Goal: Task Accomplishment & Management: Use online tool/utility

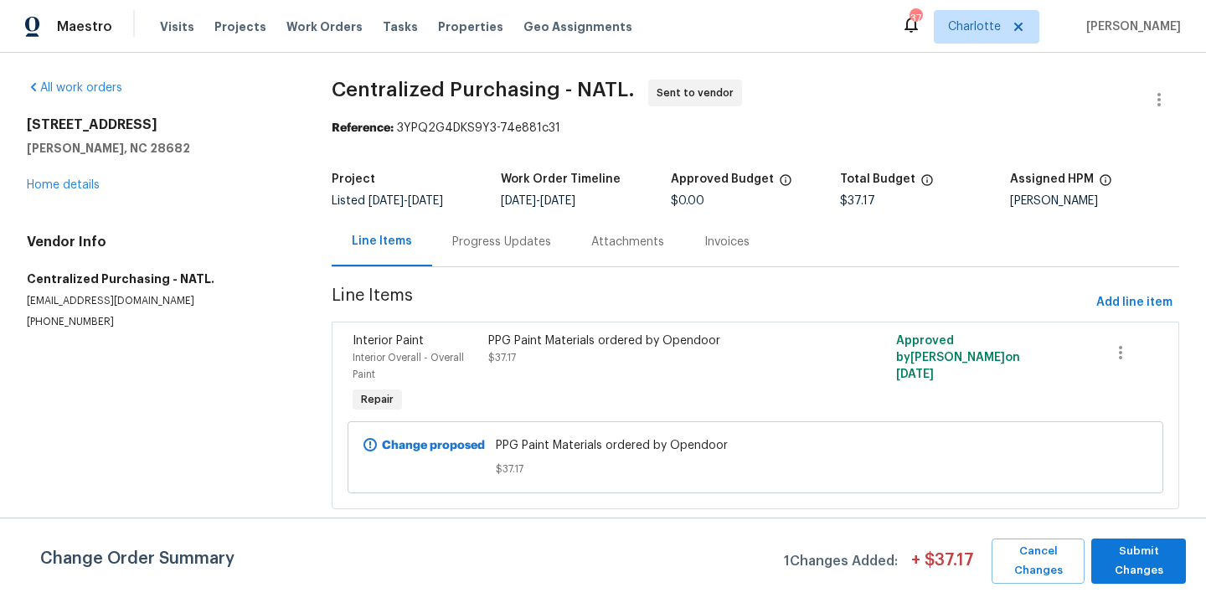
click at [1001, 19] on span "Charlotte" at bounding box center [974, 26] width 53 height 17
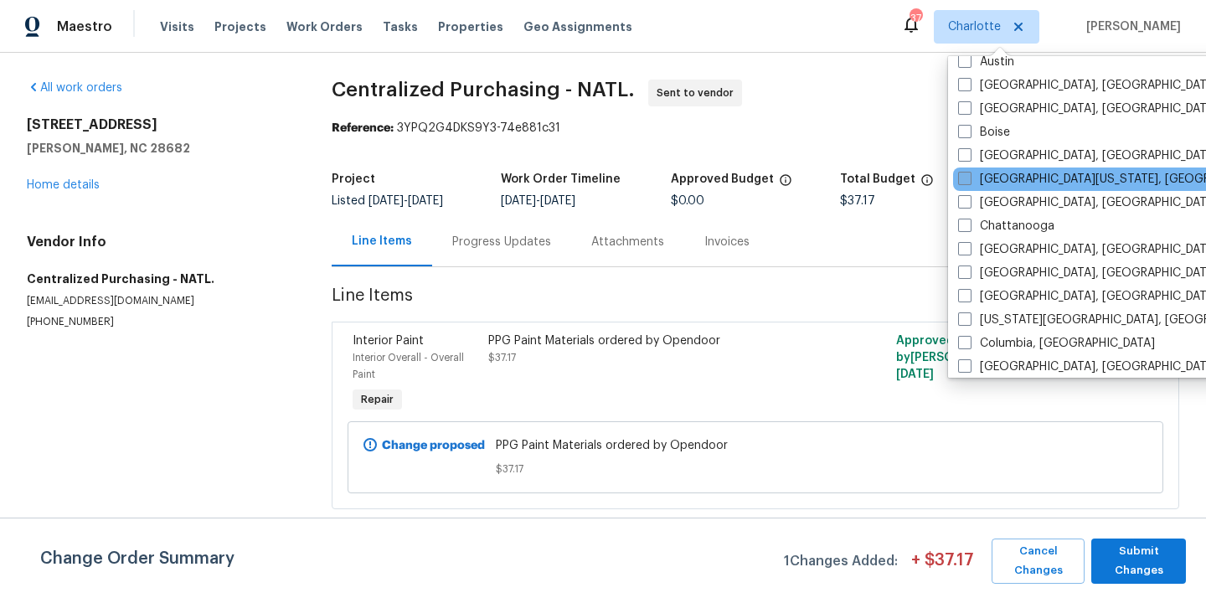
scroll to position [211, 0]
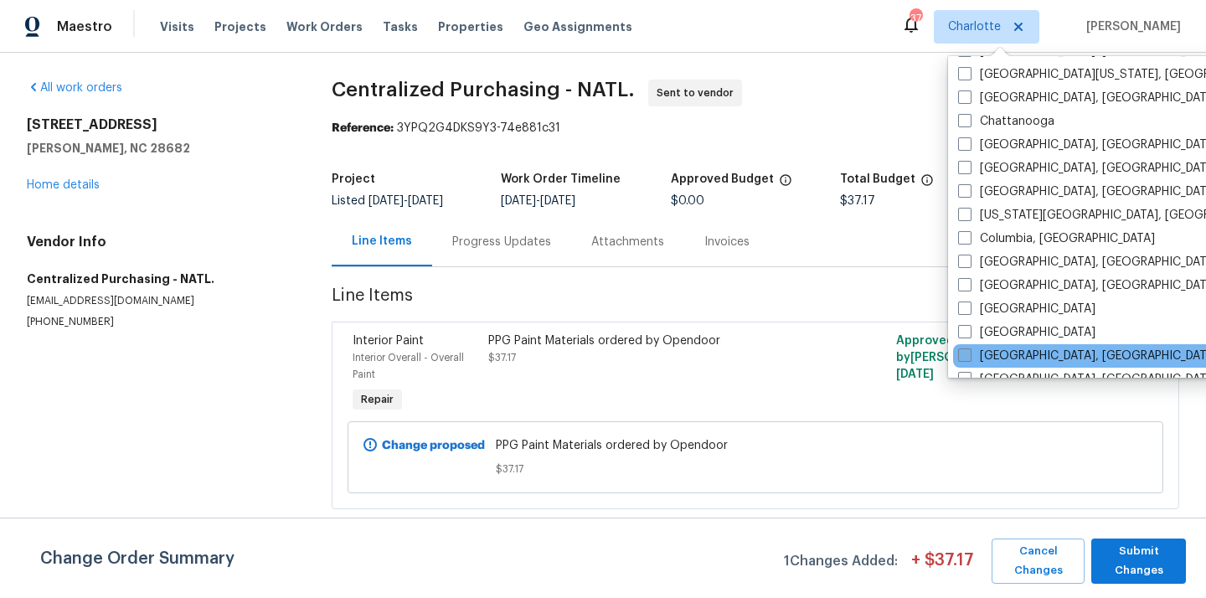
click at [989, 355] on label "[GEOGRAPHIC_DATA], [GEOGRAPHIC_DATA]" at bounding box center [1088, 356] width 260 height 17
click at [969, 355] on input "[GEOGRAPHIC_DATA], [GEOGRAPHIC_DATA]" at bounding box center [963, 353] width 11 height 11
checkbox input "true"
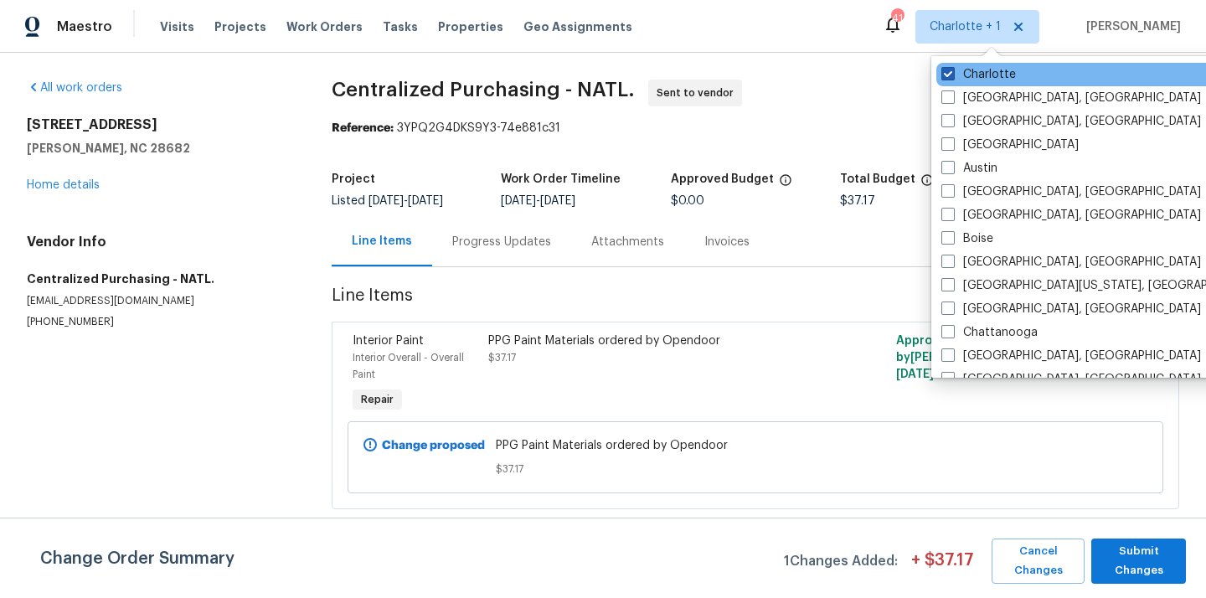
click at [974, 80] on label "Charlotte" at bounding box center [979, 74] width 75 height 17
click at [952, 77] on input "Charlotte" at bounding box center [947, 71] width 11 height 11
checkbox input "false"
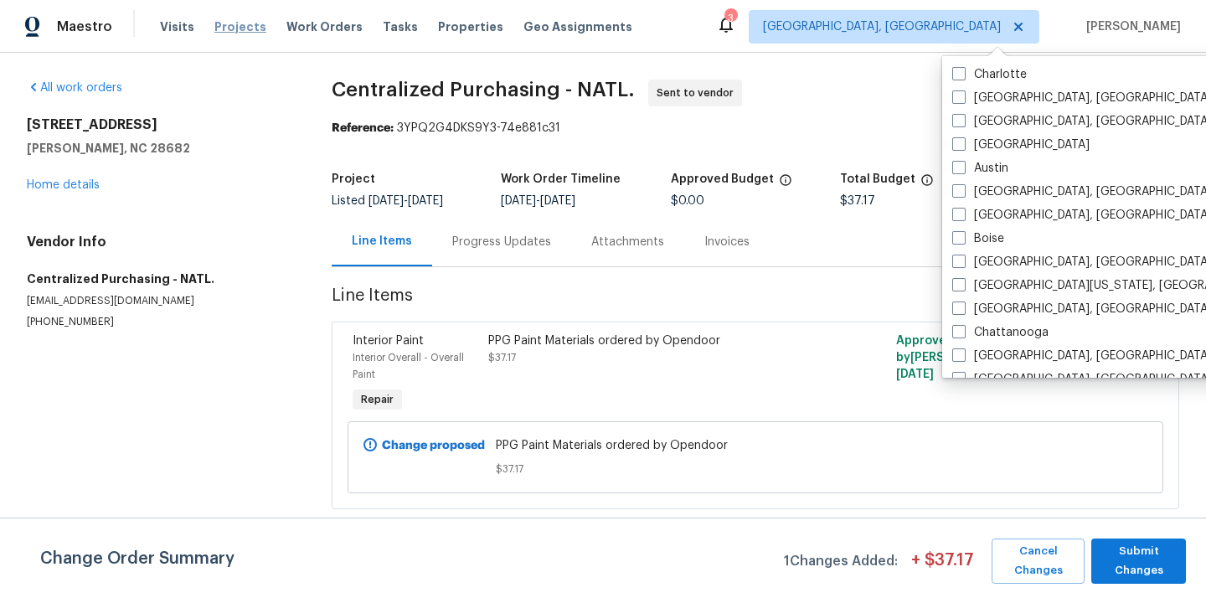
click at [222, 20] on span "Projects" at bounding box center [240, 26] width 52 height 17
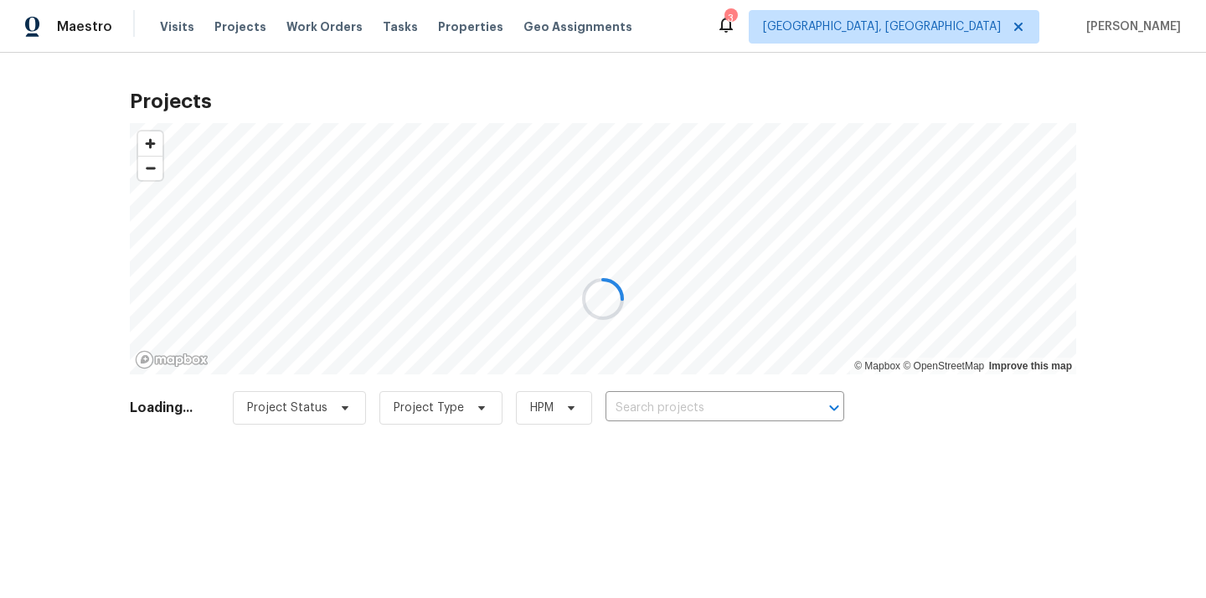
click at [726, 397] on div at bounding box center [603, 299] width 1206 height 598
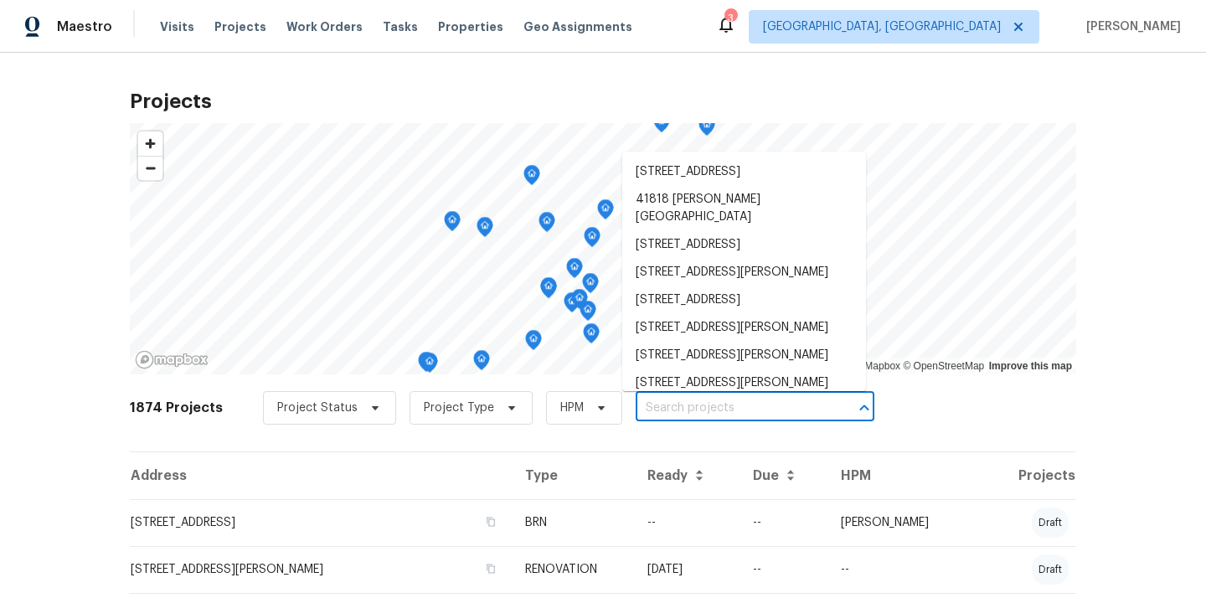
click at [726, 397] on input "text" at bounding box center [732, 408] width 192 height 26
paste input "[STREET_ADDRESS][PERSON_NAME]"
type input "[STREET_ADDRESS][PERSON_NAME]"
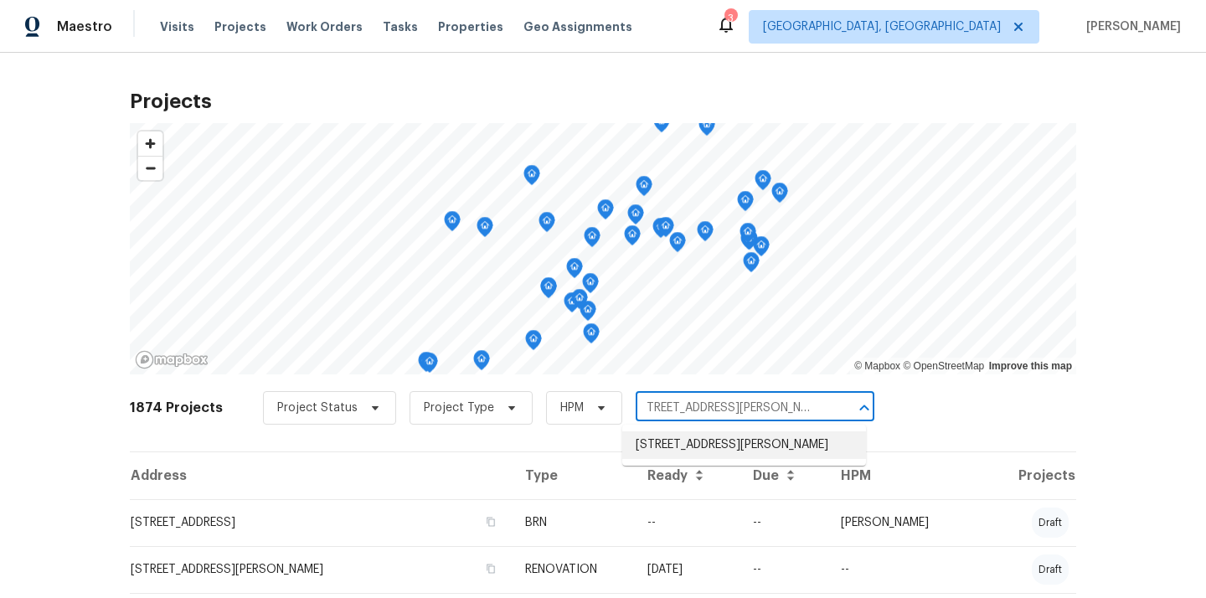
click at [703, 449] on li "[STREET_ADDRESS][PERSON_NAME]" at bounding box center [744, 445] width 244 height 28
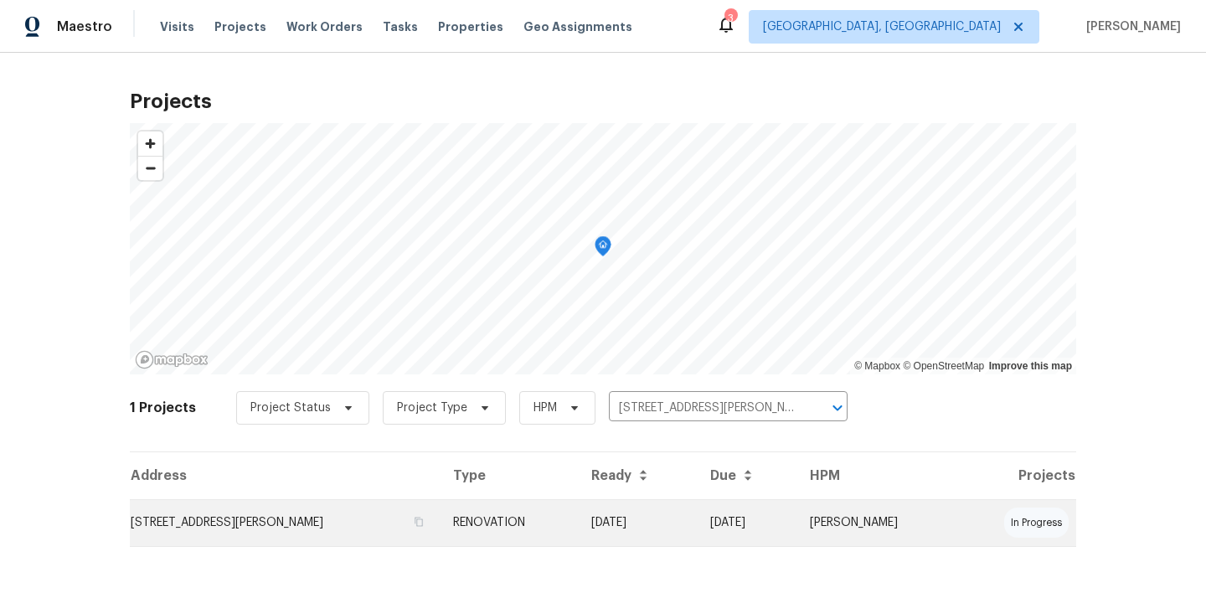
click at [497, 524] on td "RENOVATION" at bounding box center [509, 522] width 138 height 47
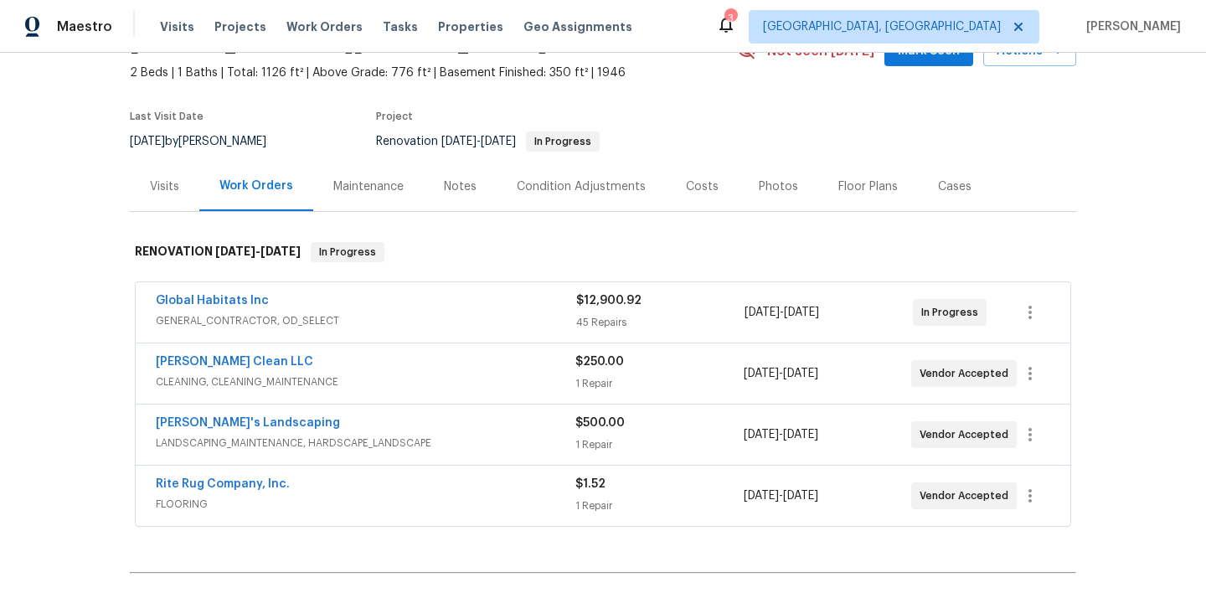
scroll to position [178, 0]
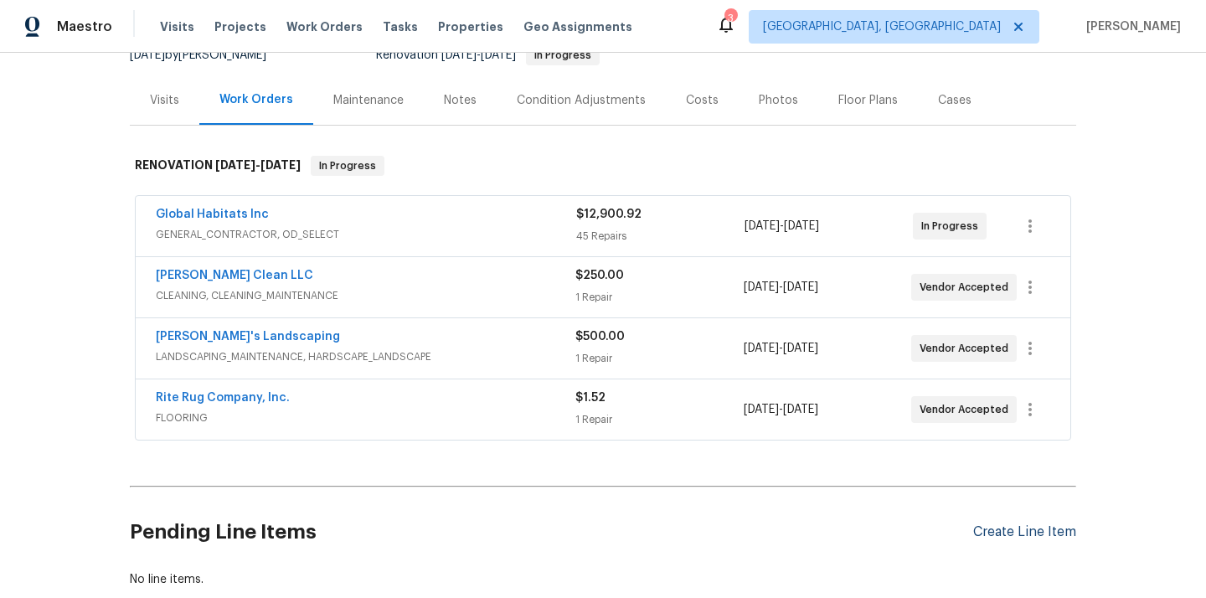
click at [1003, 534] on div "Create Line Item" at bounding box center [1024, 532] width 103 height 16
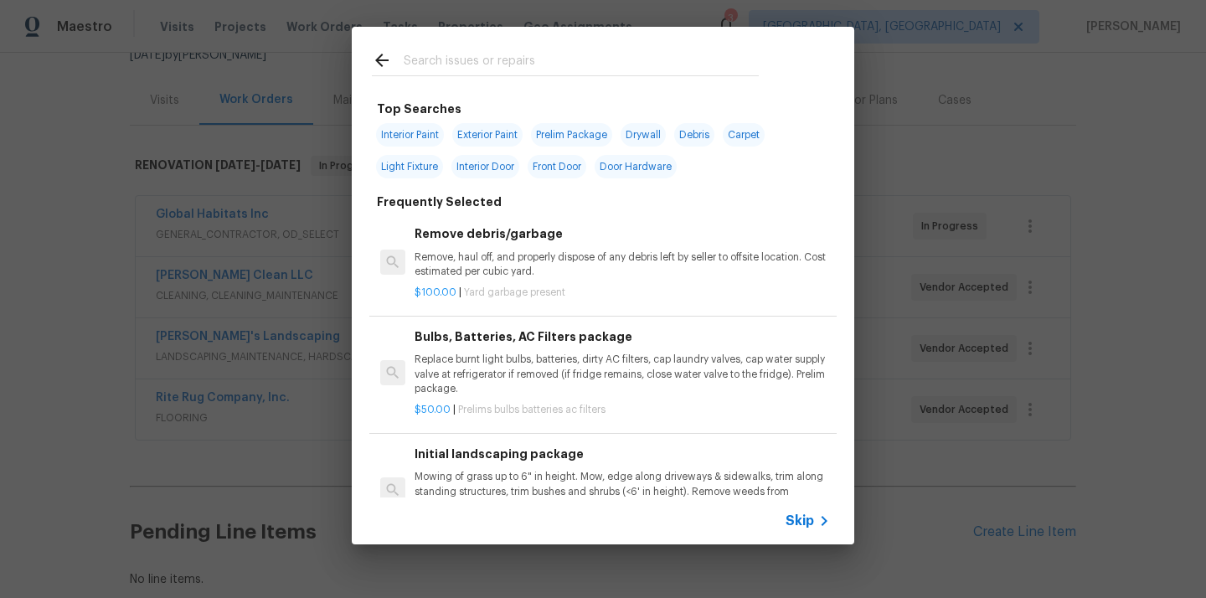
click at [609, 64] on input "text" at bounding box center [581, 62] width 355 height 25
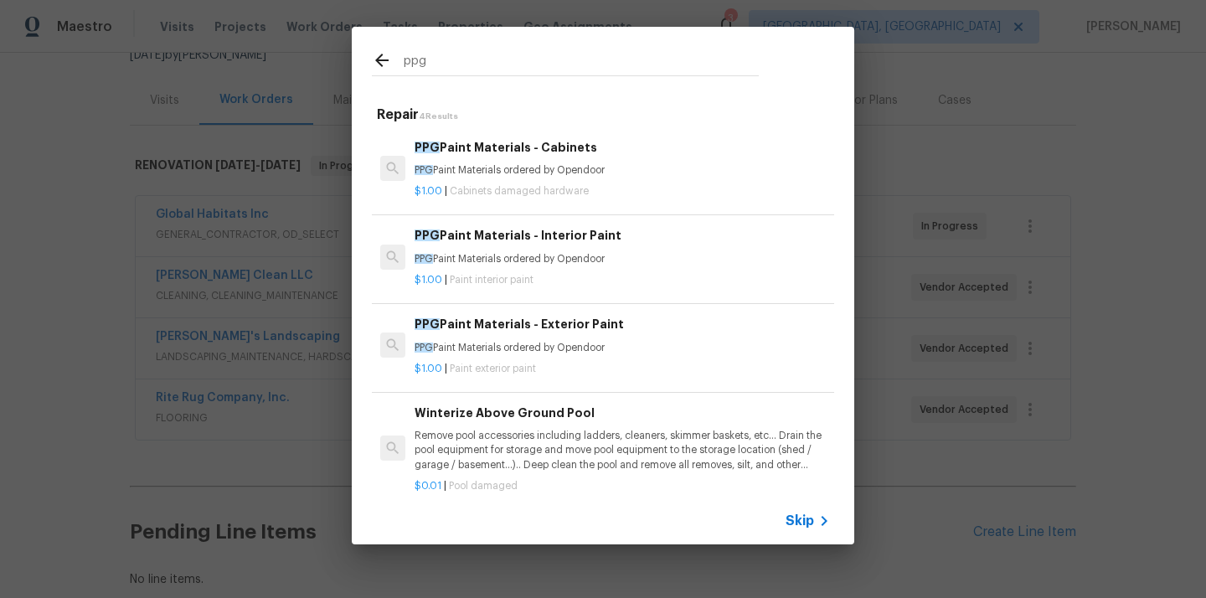
type input "ppg"
click at [597, 177] on p "PPG Paint Materials ordered by Opendoor" at bounding box center [622, 170] width 415 height 14
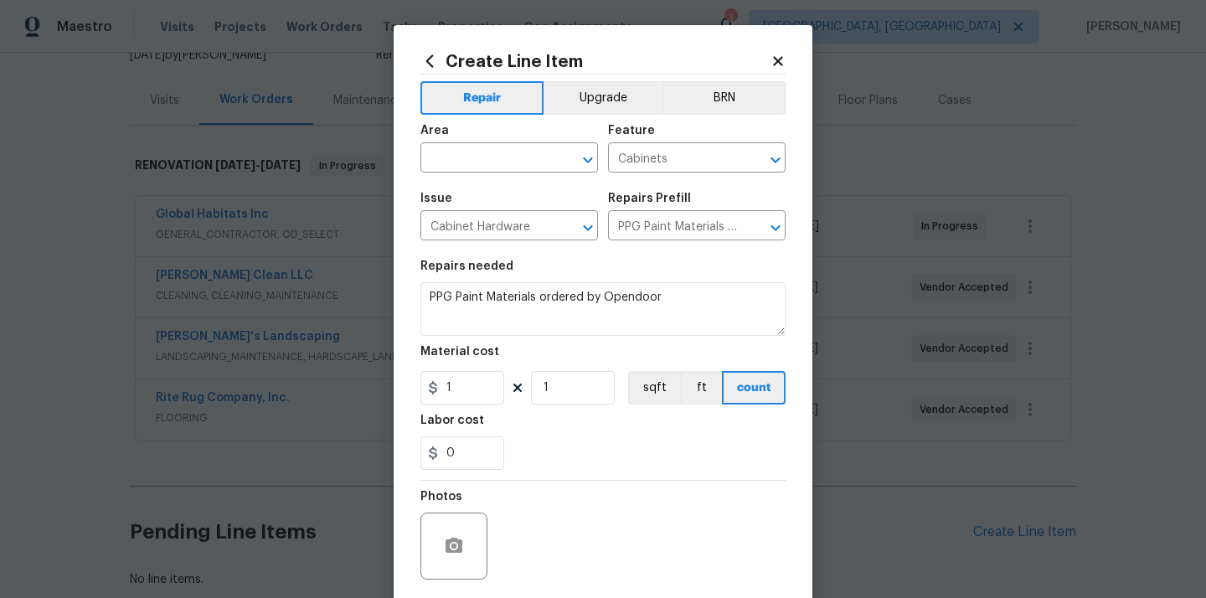
click at [443, 67] on h2 "Create Line Item" at bounding box center [596, 61] width 350 height 18
click at [426, 59] on icon at bounding box center [430, 61] width 18 height 18
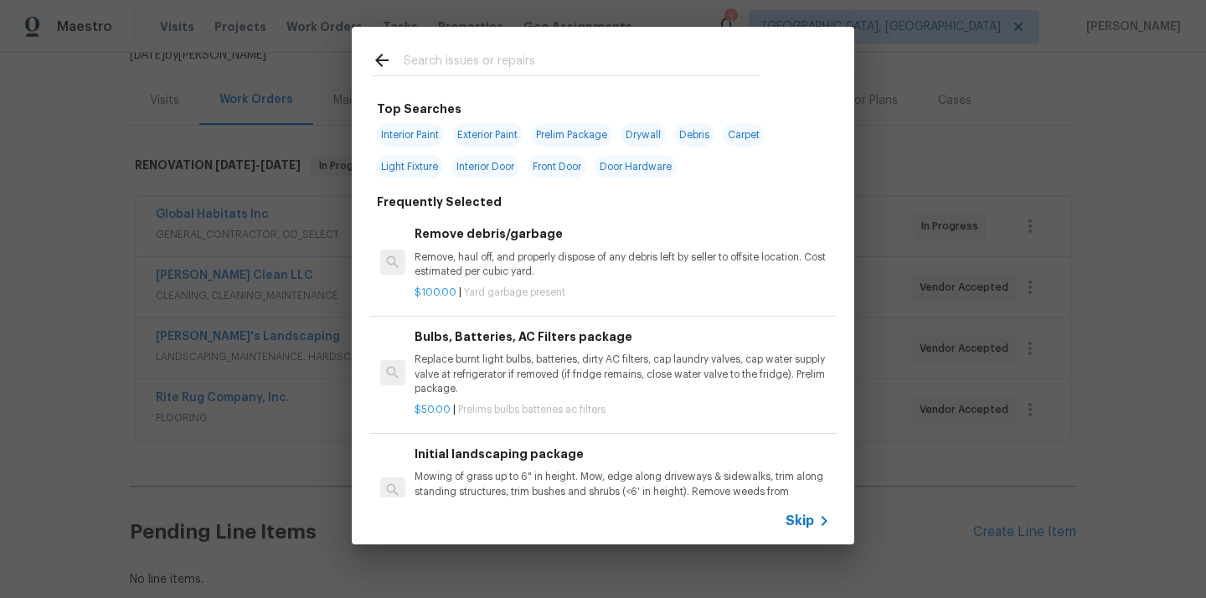
click at [541, 56] on input "text" at bounding box center [581, 62] width 355 height 25
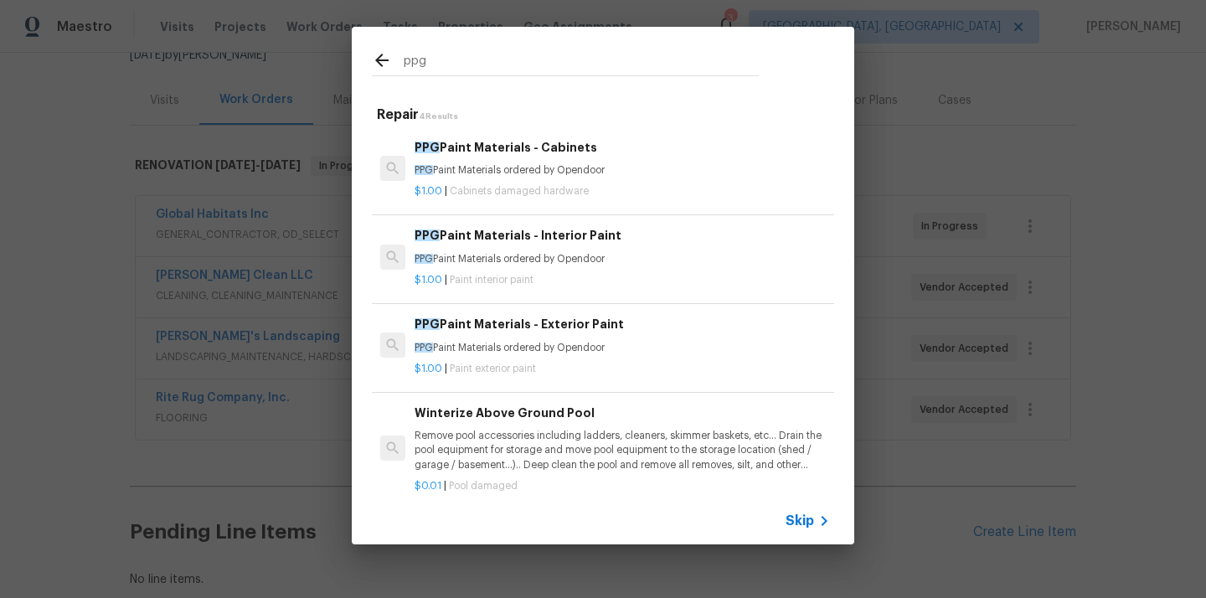
type input "ppg"
click at [560, 260] on p "PPG Paint Materials ordered by Opendoor" at bounding box center [622, 259] width 415 height 14
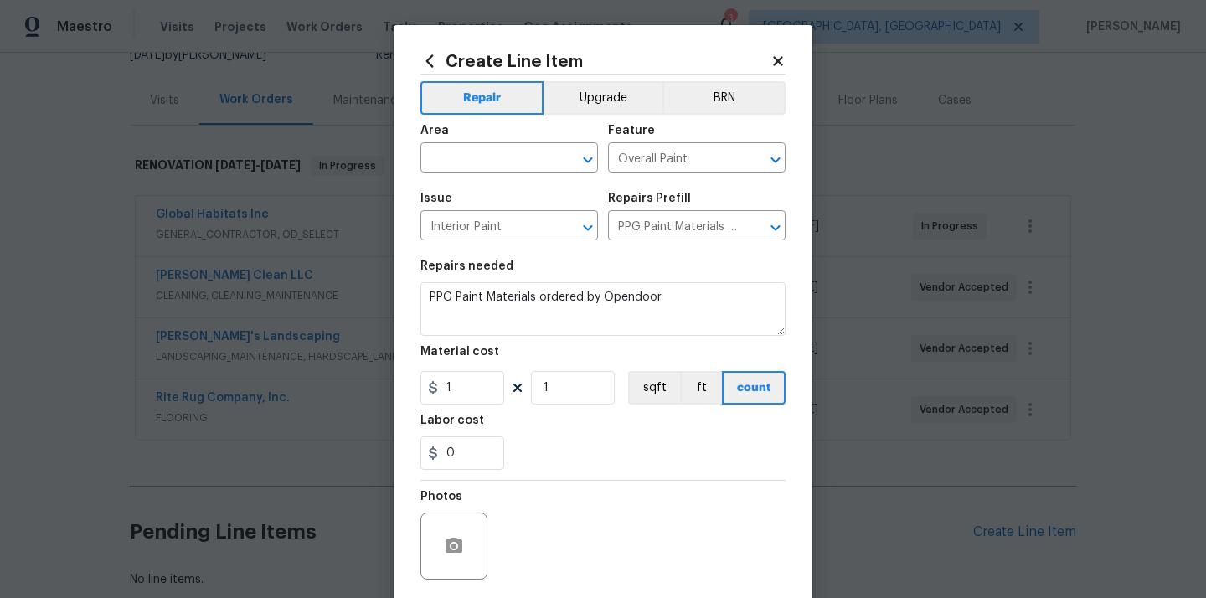
type input "PPG Paint Materials - Interior Paint $1.00"
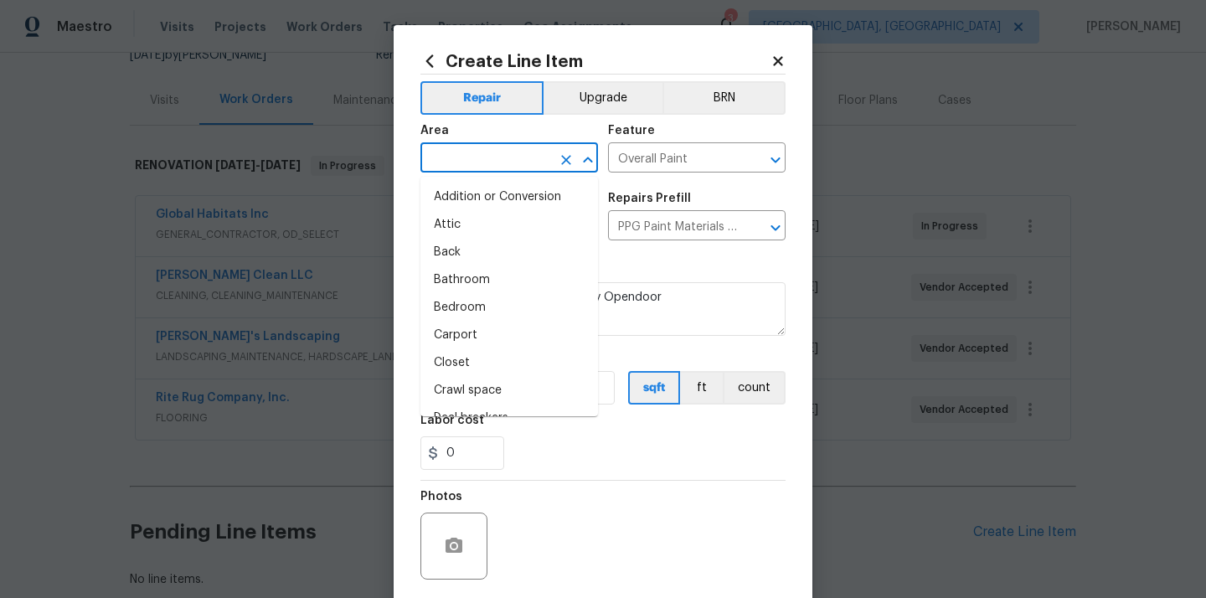
click at [476, 150] on input "text" at bounding box center [486, 160] width 131 height 26
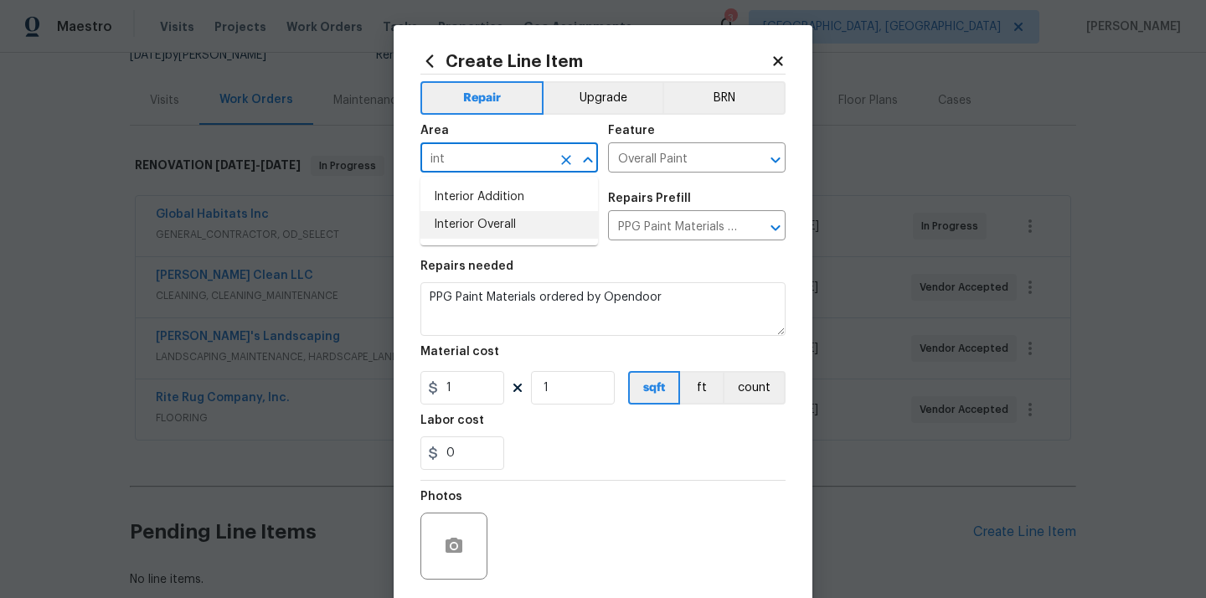
click at [453, 220] on li "Interior Overall" at bounding box center [510, 225] width 178 height 28
type input "Interior Overall"
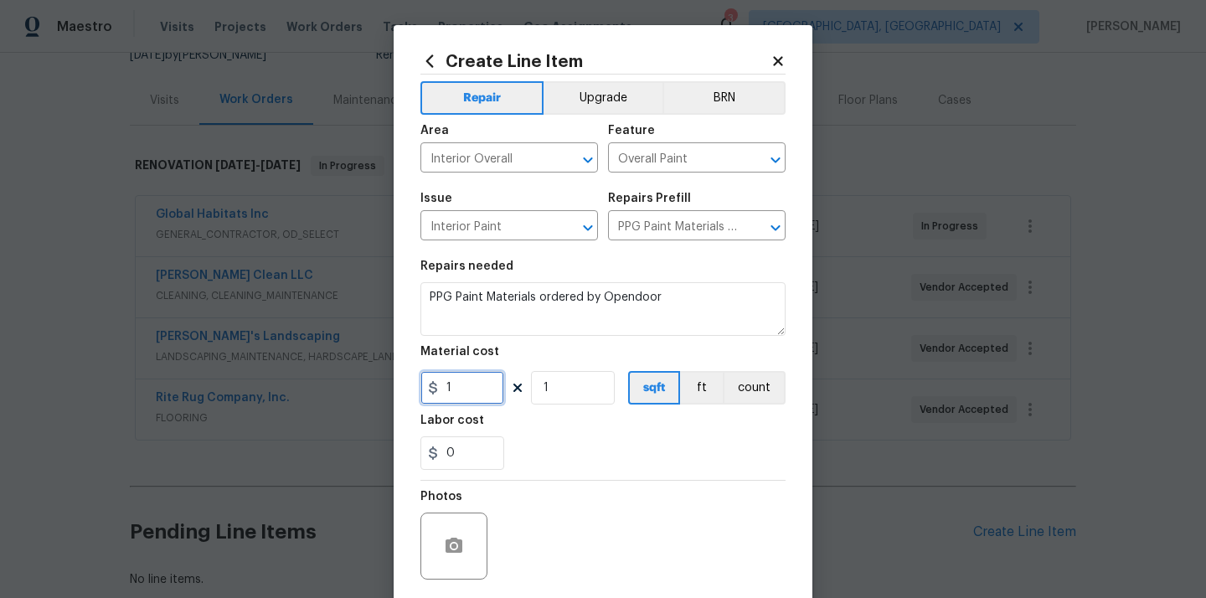
drag, startPoint x: 462, startPoint y: 387, endPoint x: 384, endPoint y: 387, distance: 77.9
click at [384, 387] on div "Create Line Item Repair Upgrade BRN Area Interior Overall ​ Feature Overall Pai…" at bounding box center [603, 299] width 1206 height 598
paste input "664.59"
type input "664.59"
click at [545, 454] on div "0" at bounding box center [603, 453] width 365 height 34
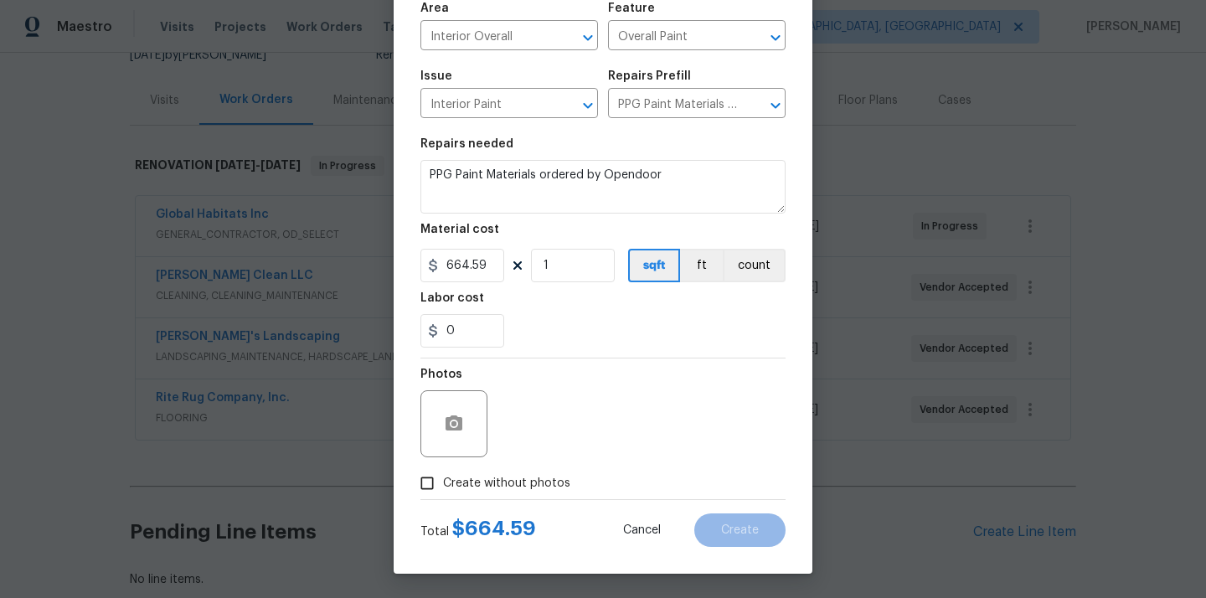
scroll to position [124, 0]
click at [520, 483] on span "Create without photos" at bounding box center [506, 483] width 127 height 18
click at [443, 483] on input "Create without photos" at bounding box center [427, 483] width 32 height 32
checkbox input "true"
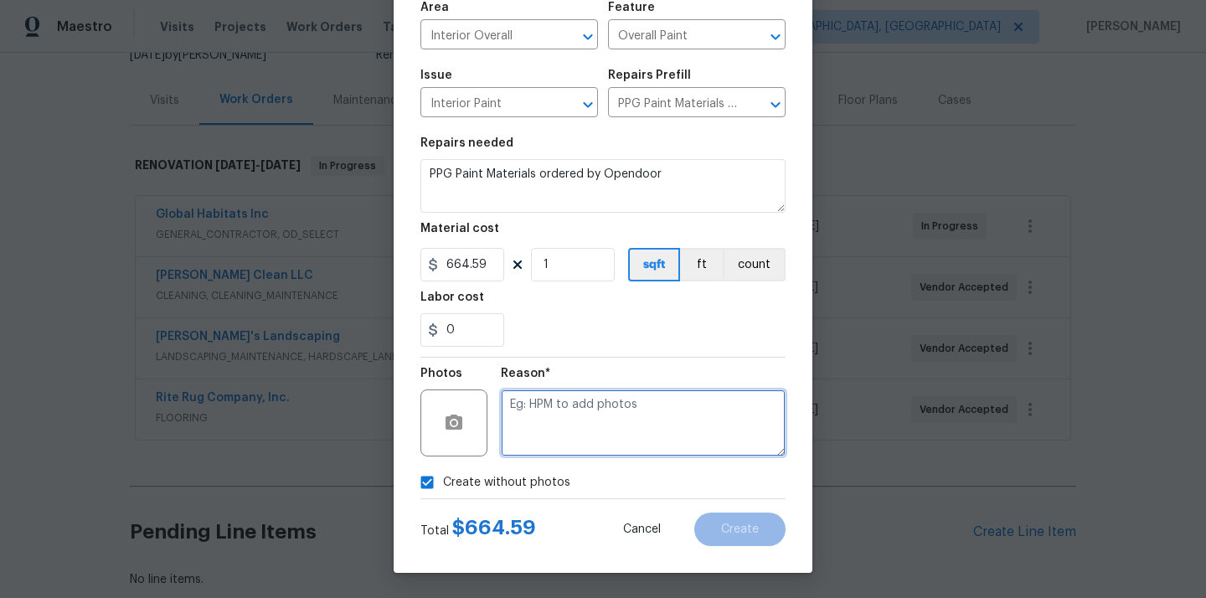
click at [541, 448] on textarea at bounding box center [643, 423] width 285 height 67
type textarea "N/A"
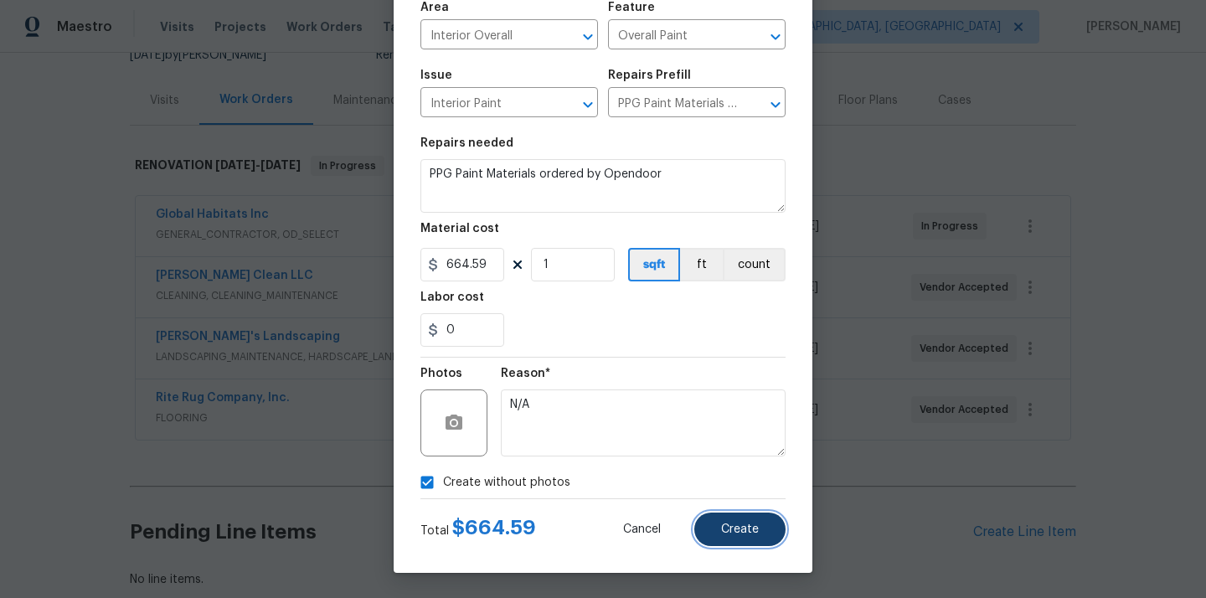
click at [731, 531] on span "Create" at bounding box center [740, 530] width 38 height 13
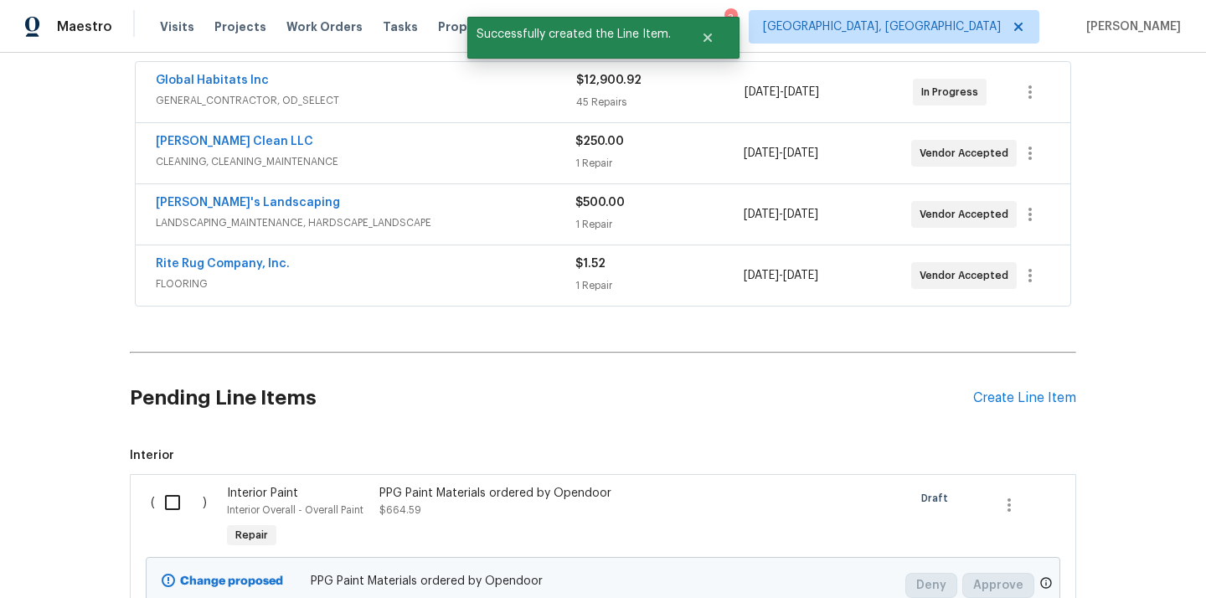
scroll to position [473, 0]
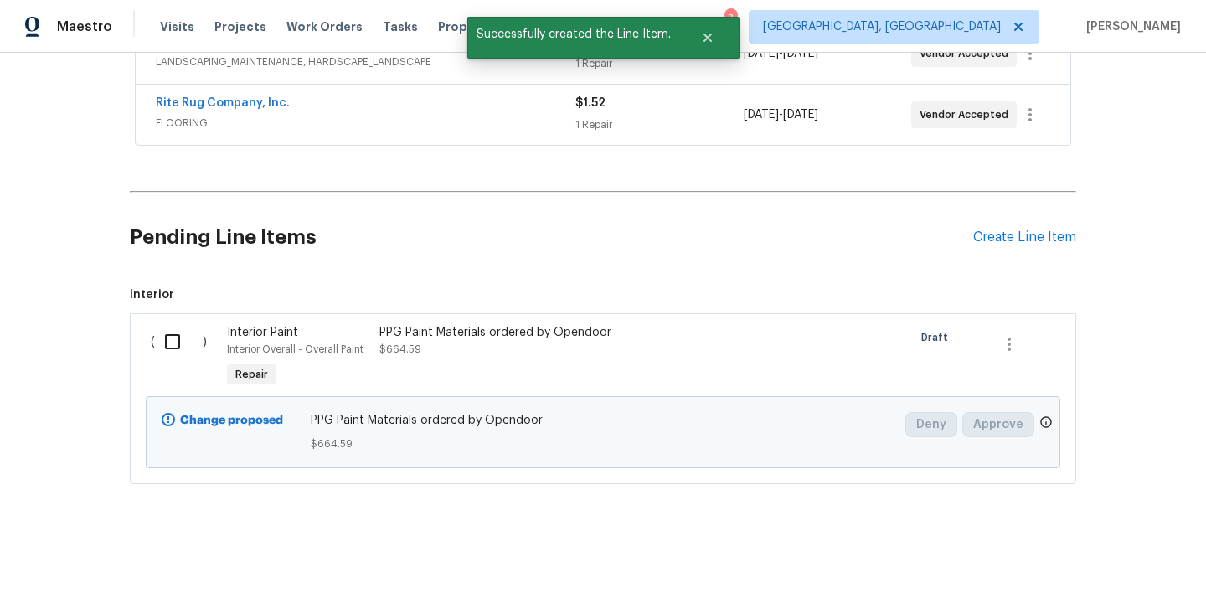
click at [169, 335] on input "checkbox" at bounding box center [179, 341] width 48 height 35
checkbox input "true"
click at [1086, 555] on span "Create Work Order" at bounding box center [1110, 556] width 111 height 21
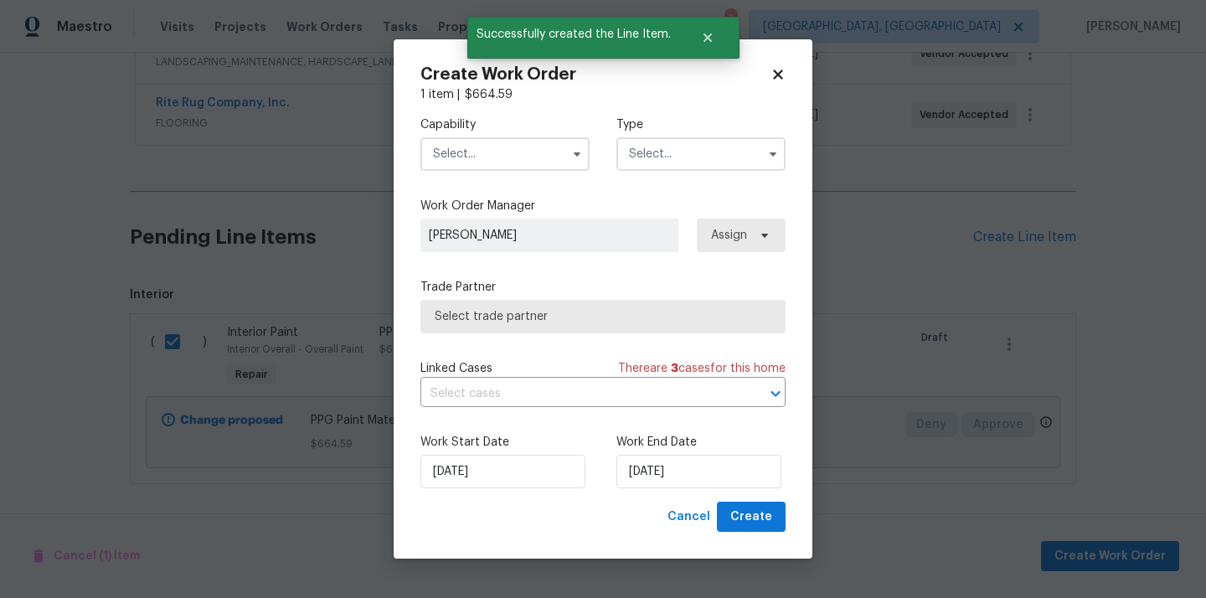
click at [525, 142] on input "text" at bounding box center [505, 154] width 169 height 34
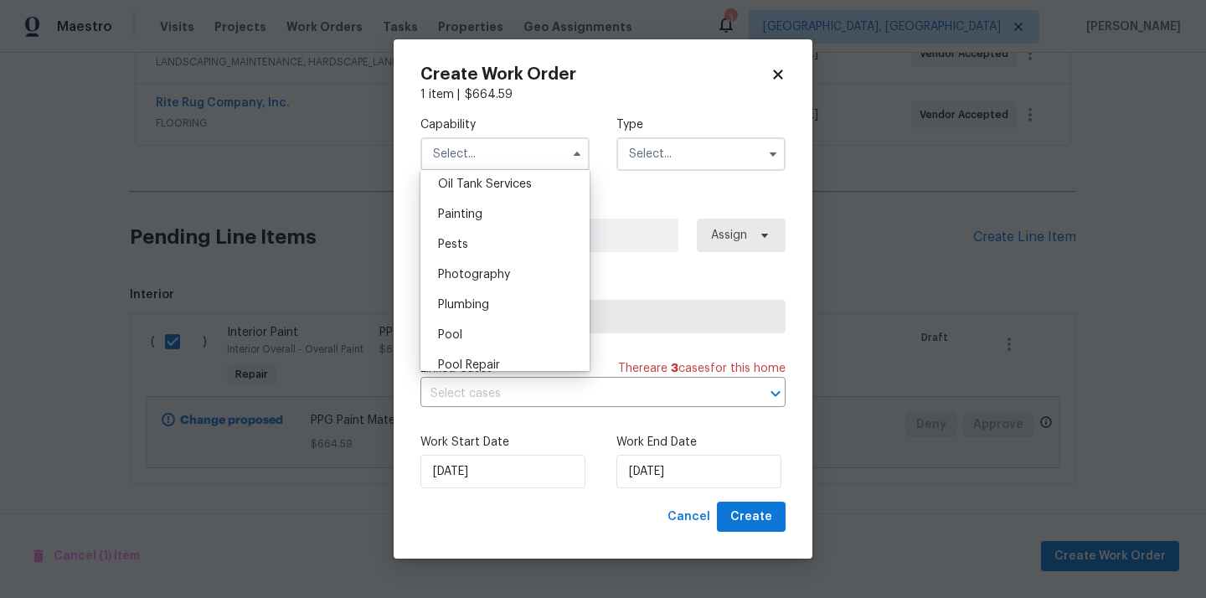
scroll to position [1384, 0]
click at [520, 214] on div "Painting" at bounding box center [505, 213] width 161 height 30
type input "Painting"
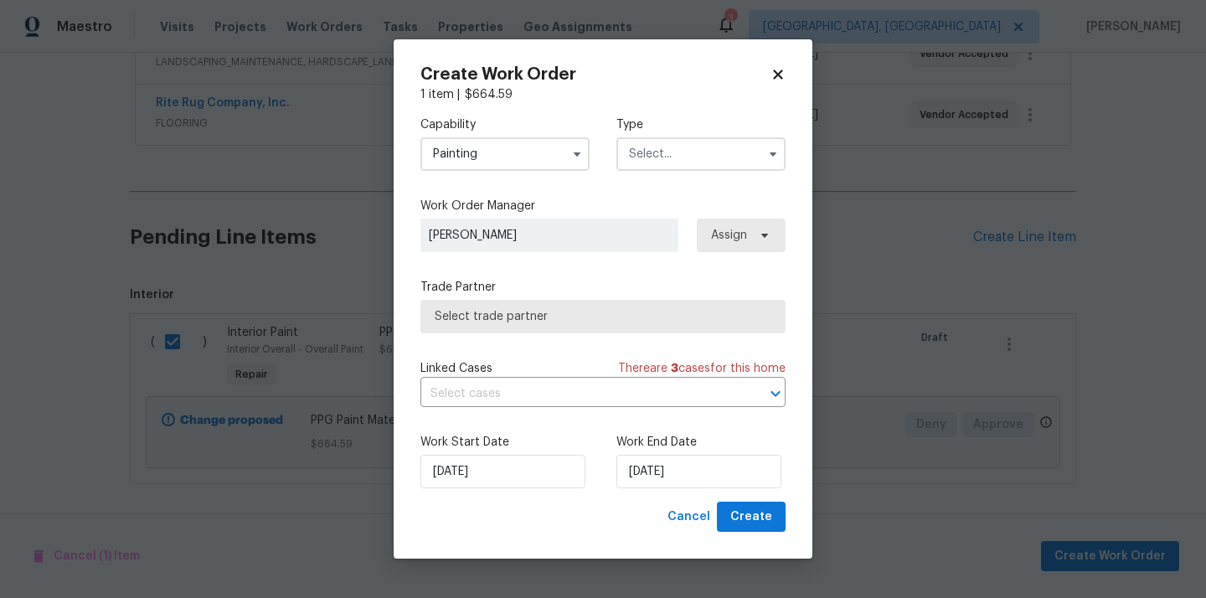
click at [714, 158] on input "text" at bounding box center [701, 154] width 169 height 34
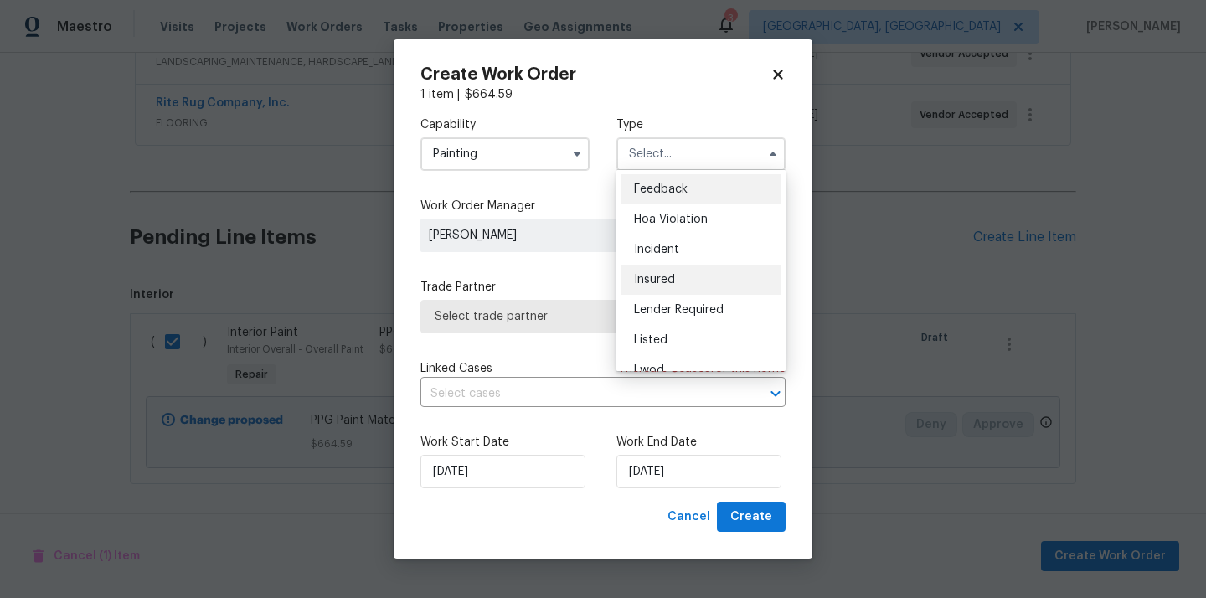
scroll to position [199, 0]
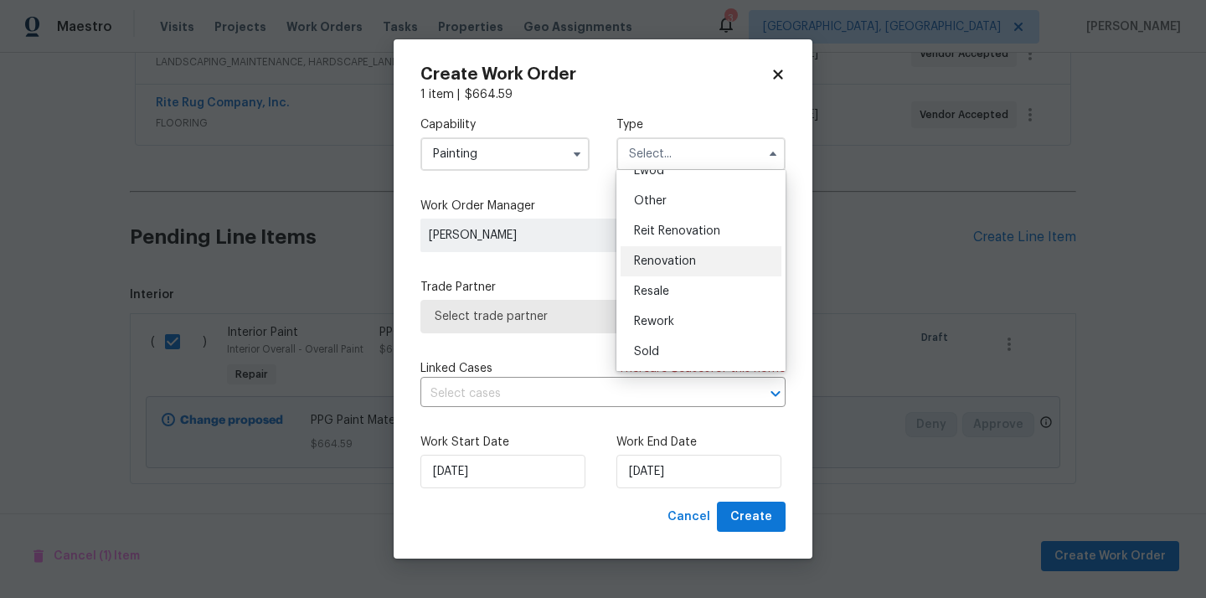
click at [706, 258] on div "Renovation" at bounding box center [701, 261] width 161 height 30
type input "Renovation"
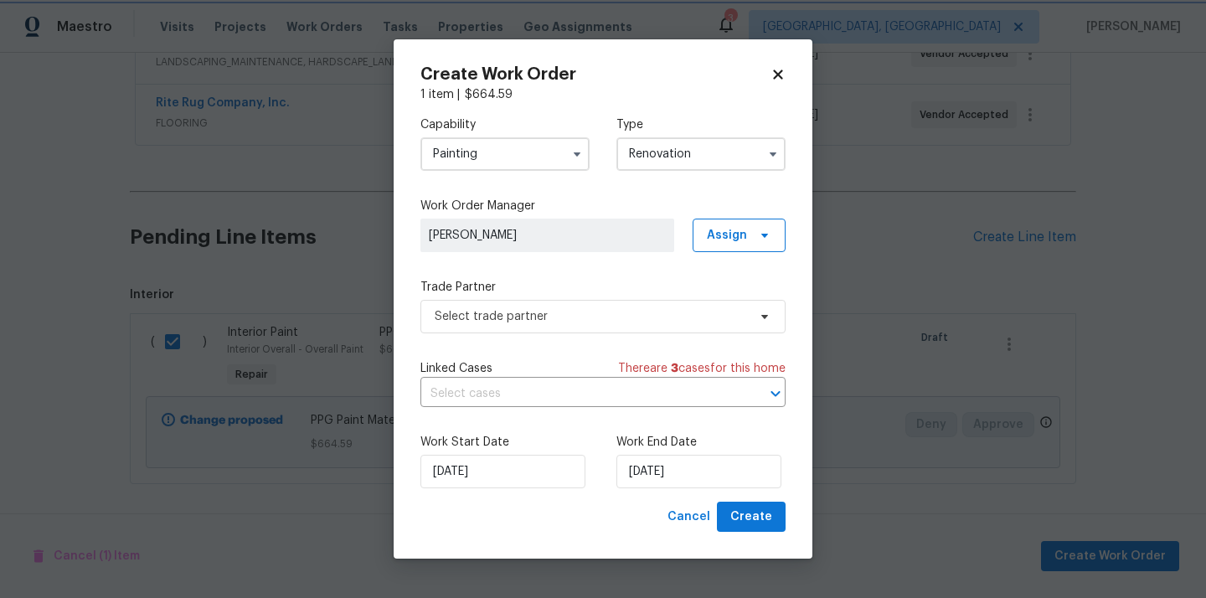
scroll to position [0, 0]
click at [712, 246] on span "Assign" at bounding box center [739, 236] width 93 height 34
click at [712, 307] on div "Assign to me" at bounding box center [741, 305] width 73 height 17
click at [629, 312] on span "Select trade partner" at bounding box center [591, 316] width 312 height 17
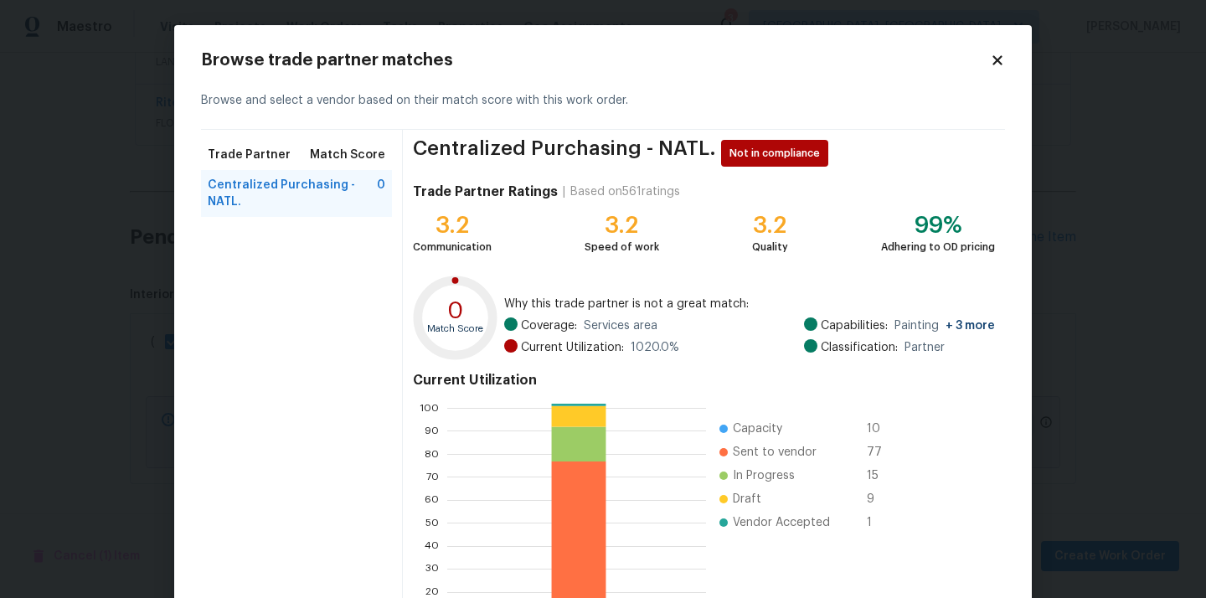
scroll to position [141, 0]
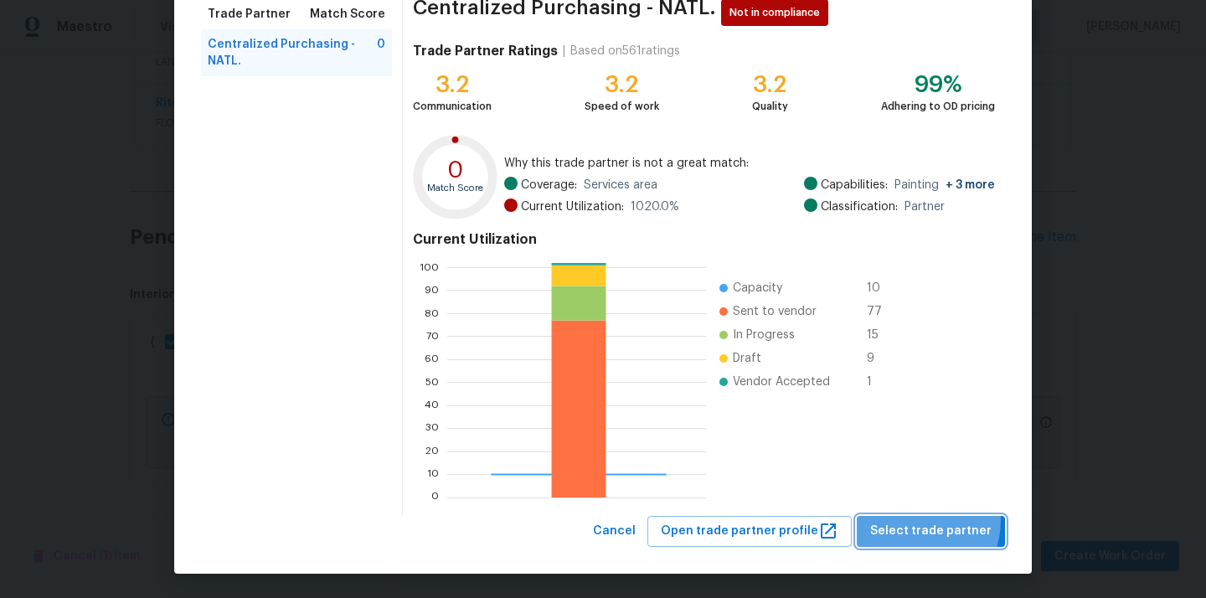
click at [918, 519] on button "Select trade partner" at bounding box center [931, 531] width 148 height 31
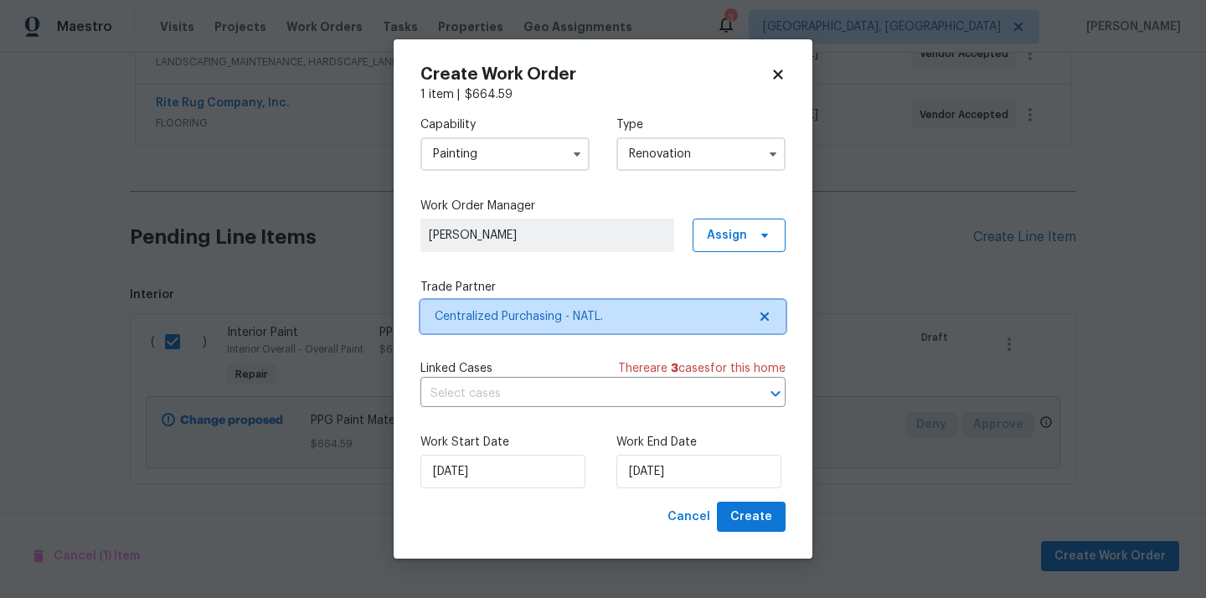
scroll to position [0, 0]
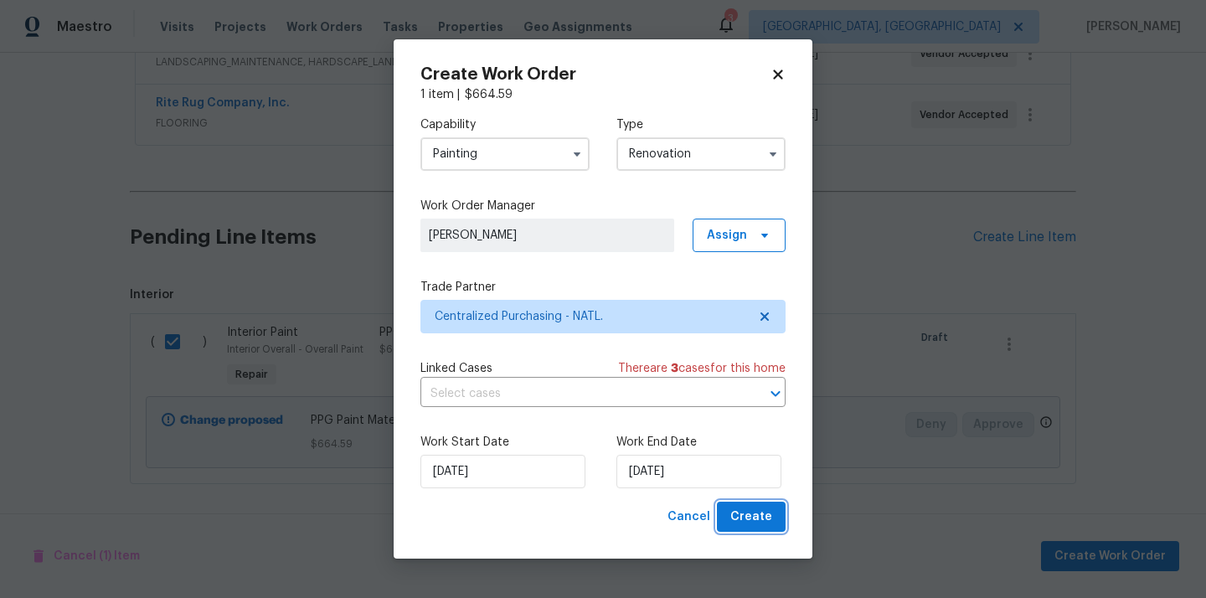
click at [767, 523] on span "Create" at bounding box center [751, 517] width 42 height 21
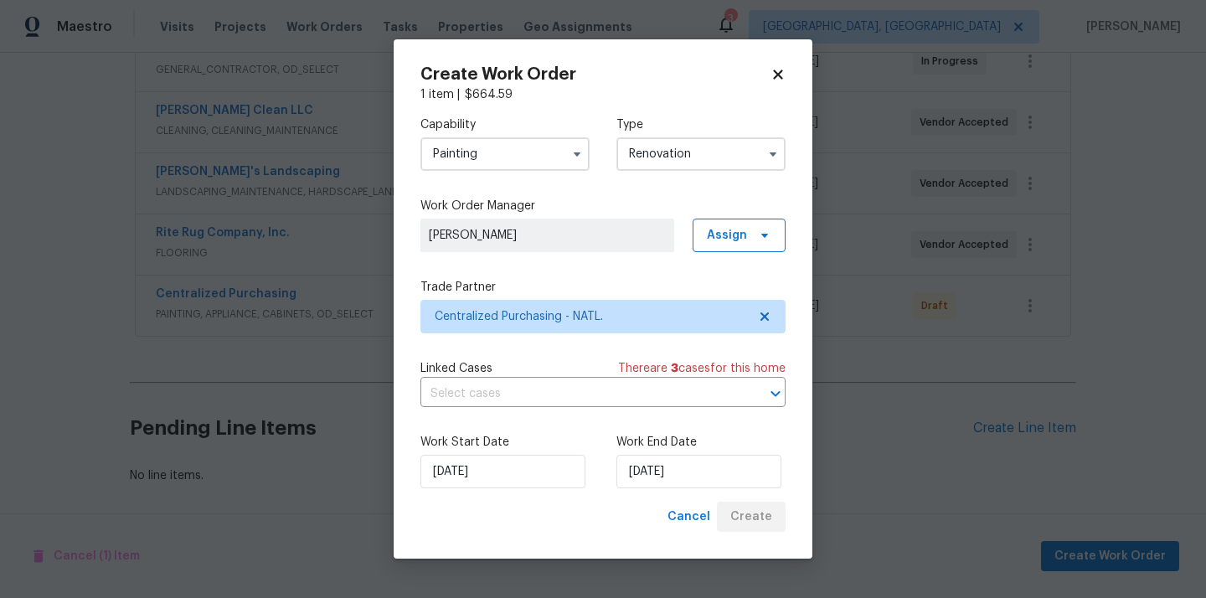
scroll to position [343, 0]
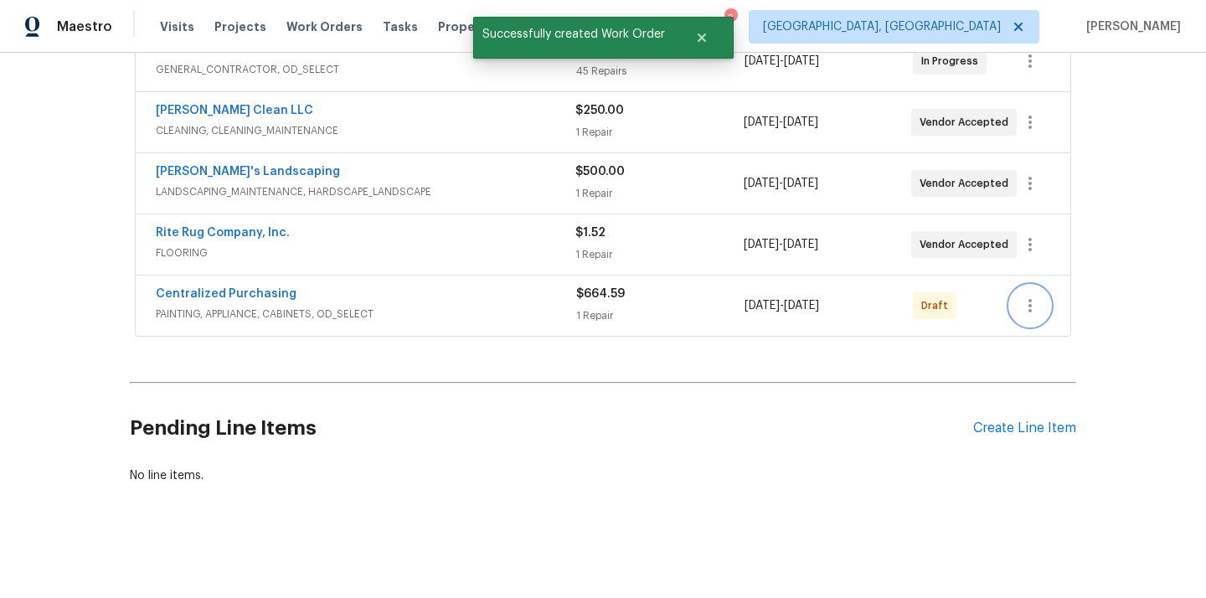
click at [1032, 315] on icon "button" at bounding box center [1030, 306] width 20 height 20
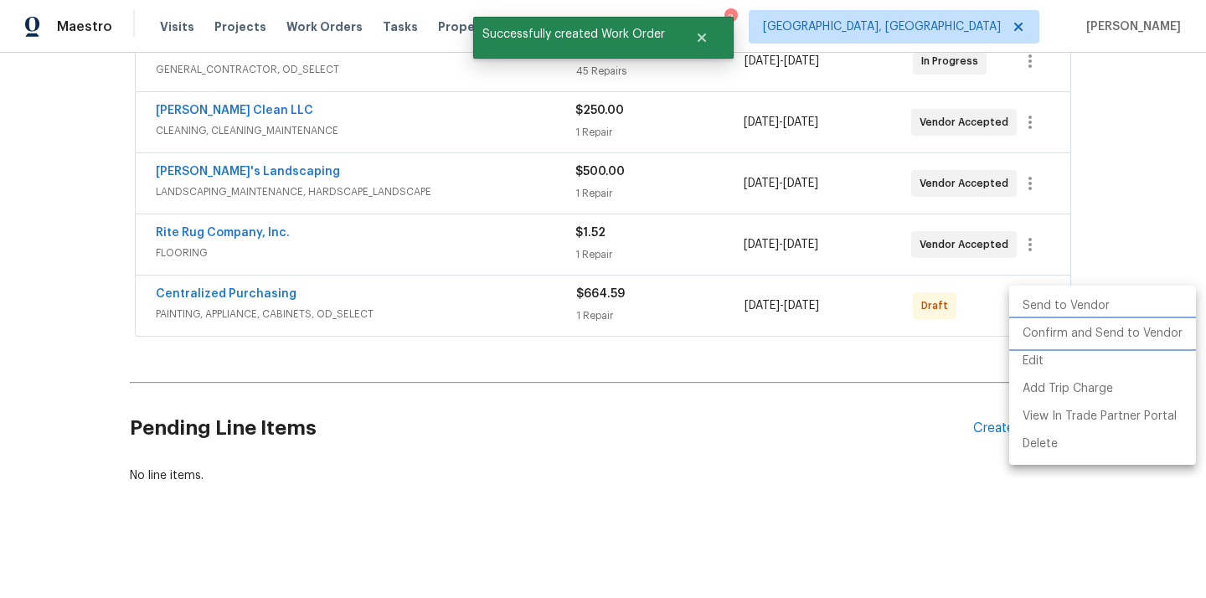
click at [1032, 336] on li "Confirm and Send to Vendor" at bounding box center [1102, 334] width 187 height 28
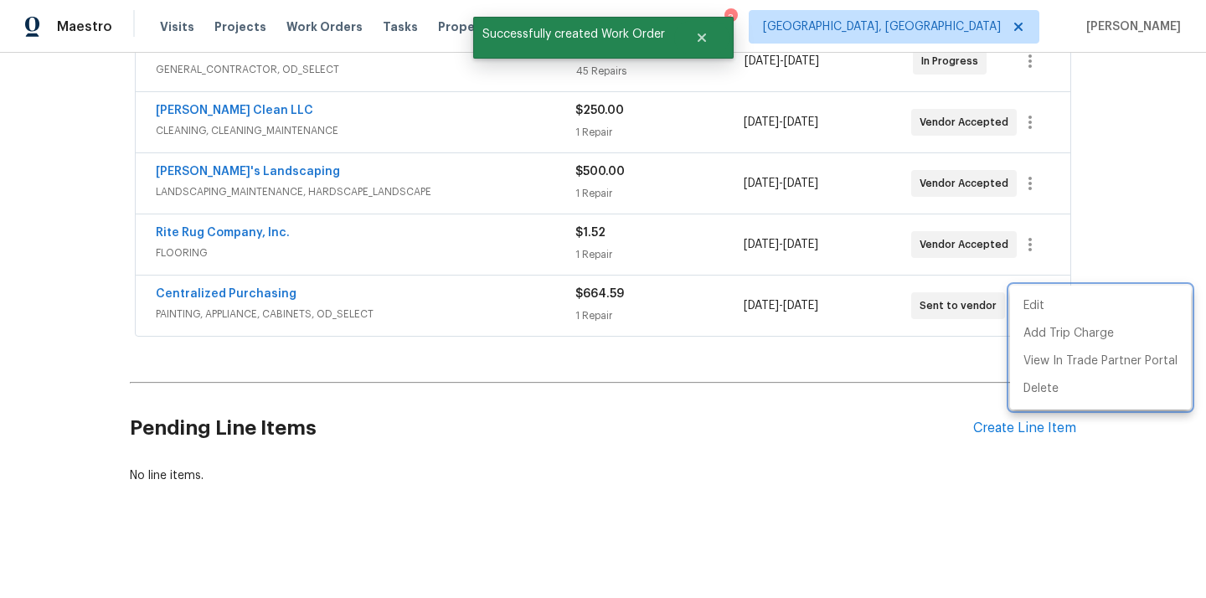
click at [358, 285] on div at bounding box center [603, 299] width 1206 height 598
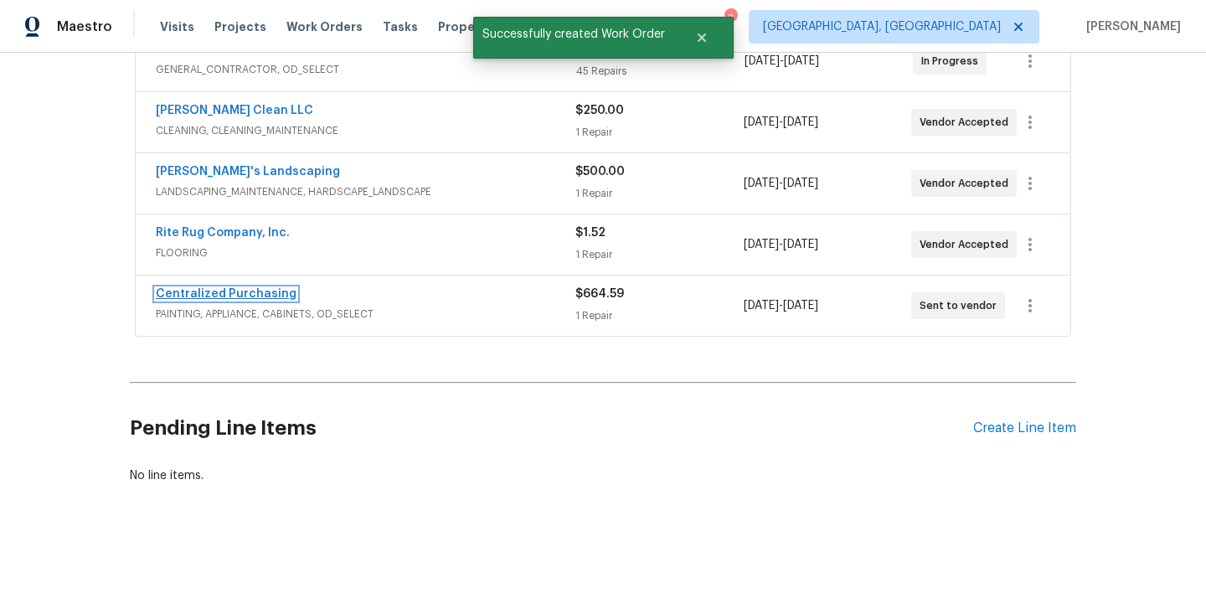
click at [250, 292] on link "Centralized Purchasing" at bounding box center [226, 294] width 141 height 12
